Goal: Answer question/provide support: Share knowledge or assist other users

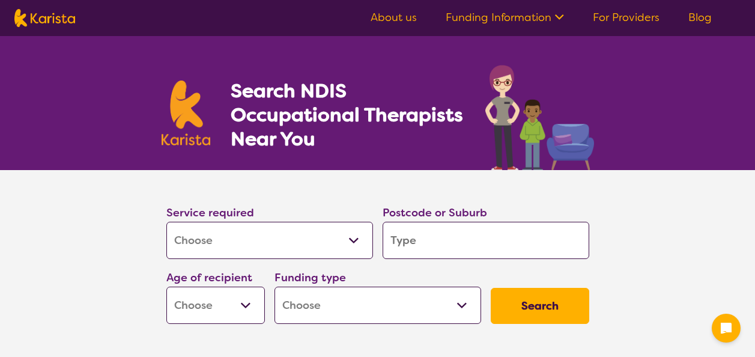
select select "[MEDICAL_DATA]"
drag, startPoint x: 0, startPoint y: 0, endPoint x: 405, endPoint y: 248, distance: 474.7
click at [405, 248] on input "search" at bounding box center [486, 240] width 207 height 37
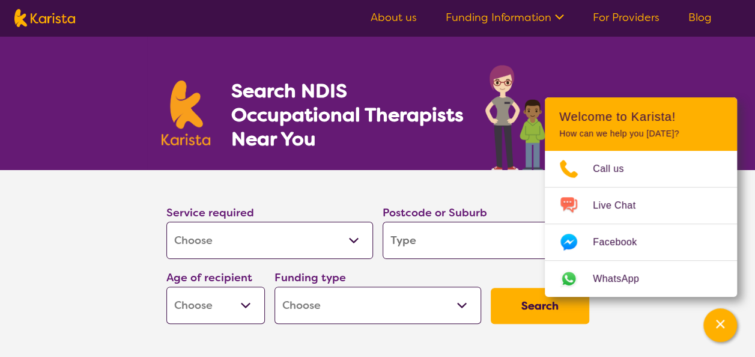
type input "2"
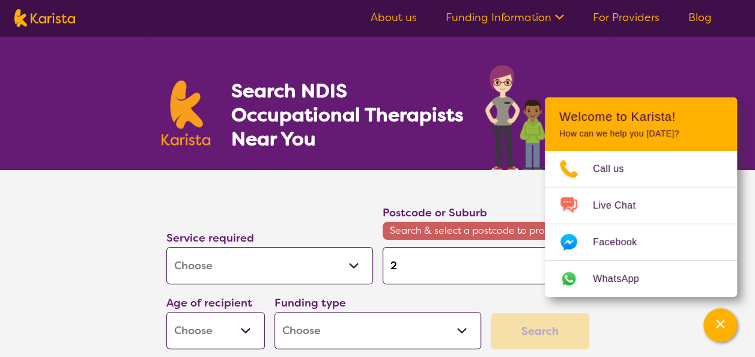
type input "21"
type input "214"
type input "2146"
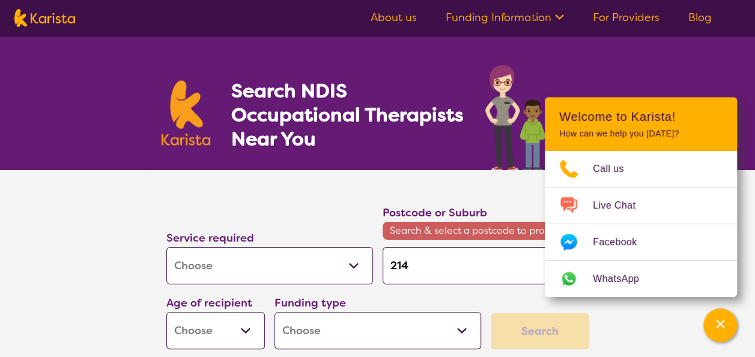
type input "2146"
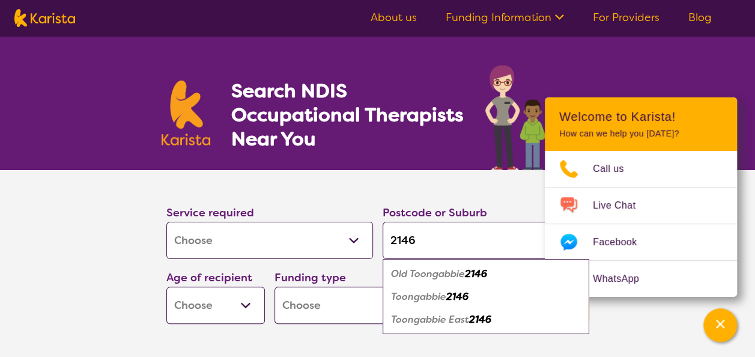
type input "2146"
click at [424, 275] on em "Old Toongabbie" at bounding box center [428, 273] width 74 height 13
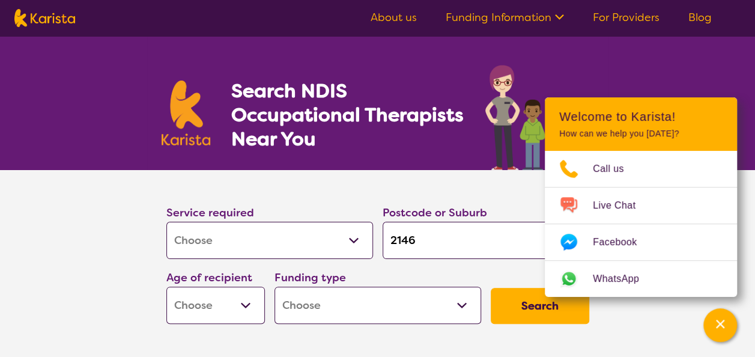
click at [248, 309] on select "Early Childhood - 0 to 9 Child - 10 to 11 Adolescent - 12 to 17 Adult - 18 to 6…" at bounding box center [215, 305] width 99 height 37
select select "EC"
click at [166, 287] on select "Early Childhood - 0 to 9 Child - 10 to 11 Adolescent - 12 to 17 Adult - 18 to 6…" at bounding box center [215, 305] width 99 height 37
select select "EC"
click at [382, 305] on select "Home Care Package (HCP) National Disability Insurance Scheme (NDIS) I don't know" at bounding box center [378, 305] width 207 height 37
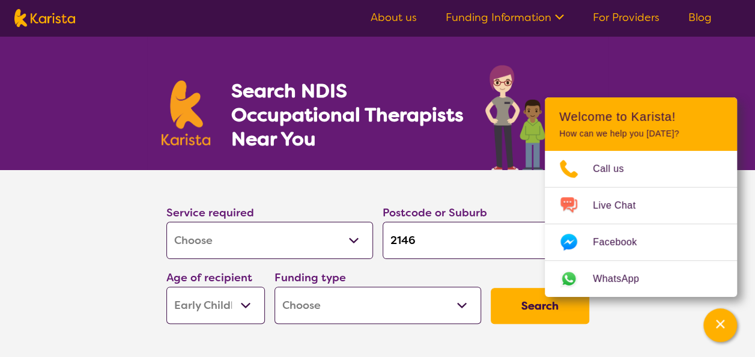
select select "NDIS"
click at [275, 287] on select "Home Care Package (HCP) National Disability Insurance Scheme (NDIS) I don't know" at bounding box center [378, 305] width 207 height 37
select select "NDIS"
click at [519, 315] on button "Search" at bounding box center [540, 306] width 99 height 36
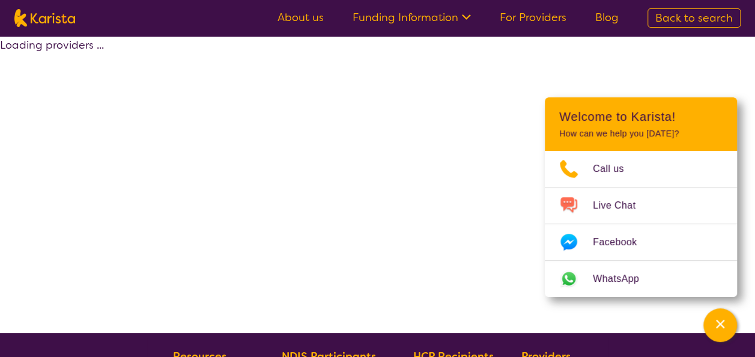
select select "by_score"
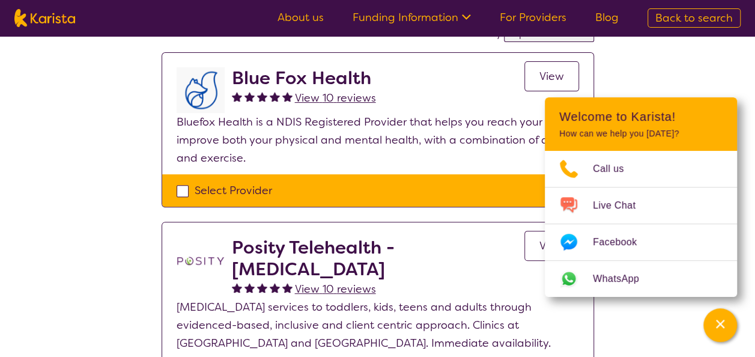
scroll to position [105, 0]
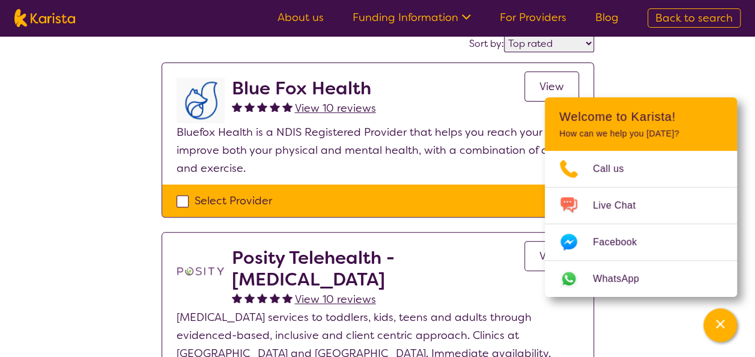
click at [537, 91] on link "View" at bounding box center [552, 87] width 55 height 30
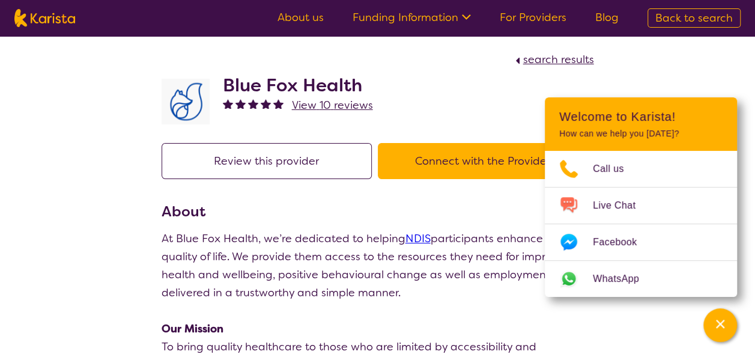
click at [477, 108] on div "Blue Fox Health View 10 reviews" at bounding box center [378, 99] width 433 height 60
click at [463, 159] on button "Connect with the Provider" at bounding box center [483, 161] width 210 height 36
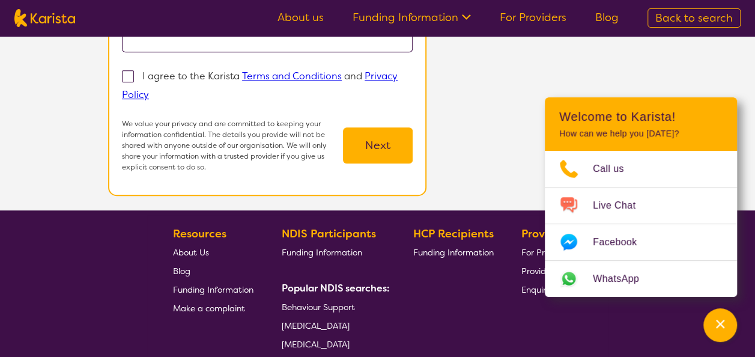
scroll to position [307, 0]
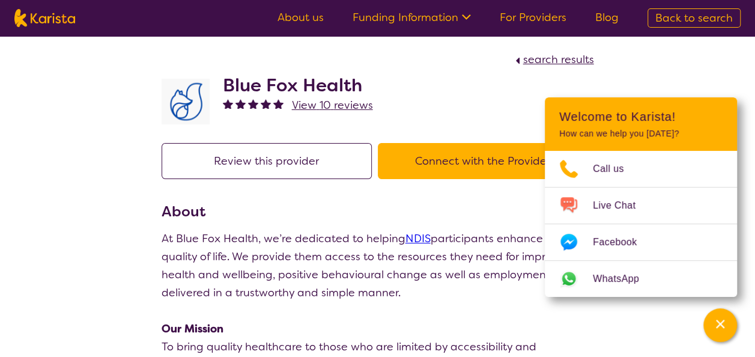
select select "by_score"
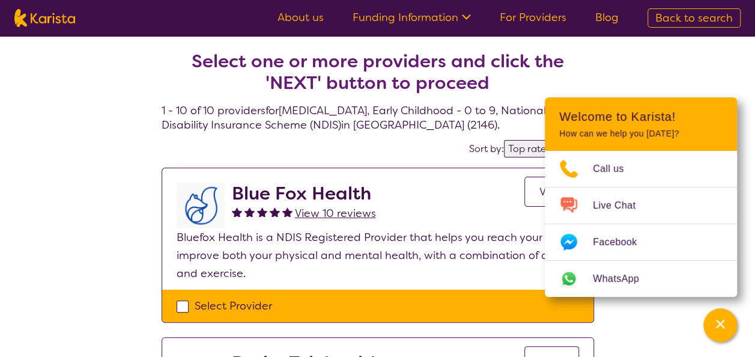
scroll to position [105, 0]
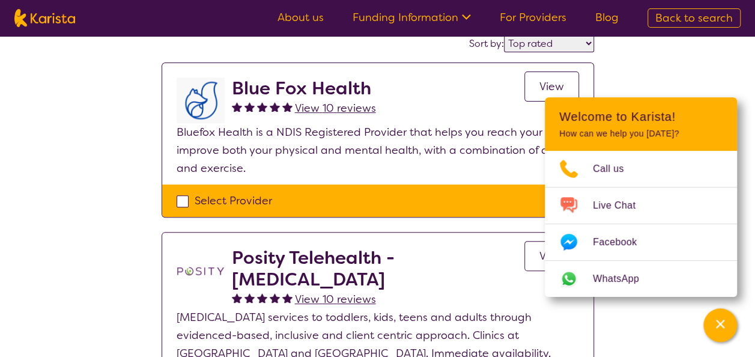
select select "[MEDICAL_DATA]"
select select "EC"
select select "NDIS"
select select "[MEDICAL_DATA]"
select select "EC"
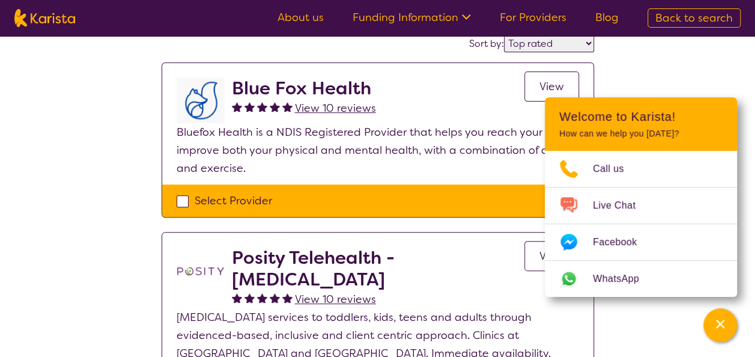
select select "NDIS"
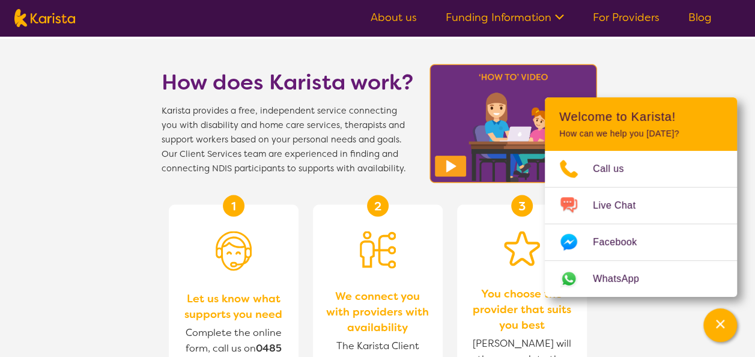
scroll to position [1170, 0]
